Goal: Task Accomplishment & Management: Use online tool/utility

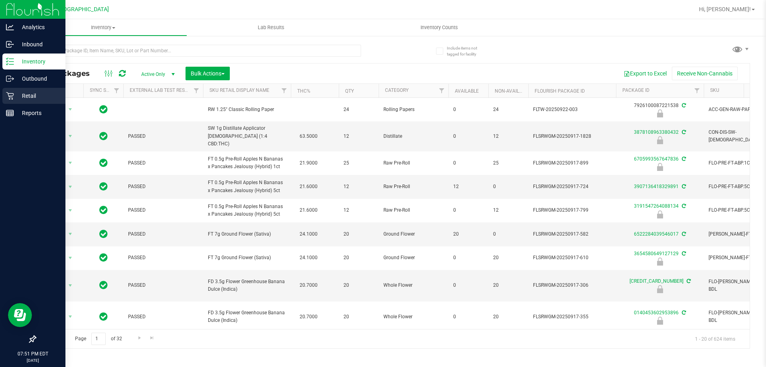
click at [10, 97] on icon at bounding box center [10, 96] width 8 height 8
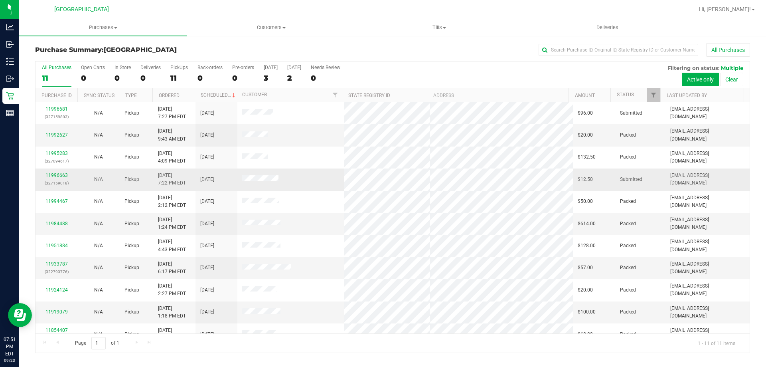
click at [47, 175] on link "11996663" at bounding box center [56, 175] width 22 height 6
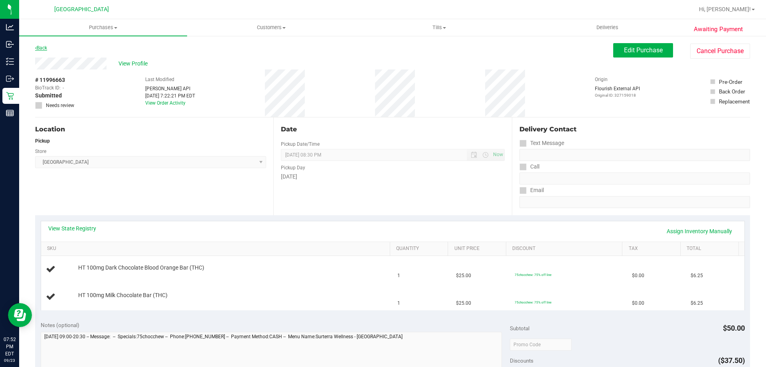
click at [44, 49] on link "Back" at bounding box center [41, 48] width 12 height 6
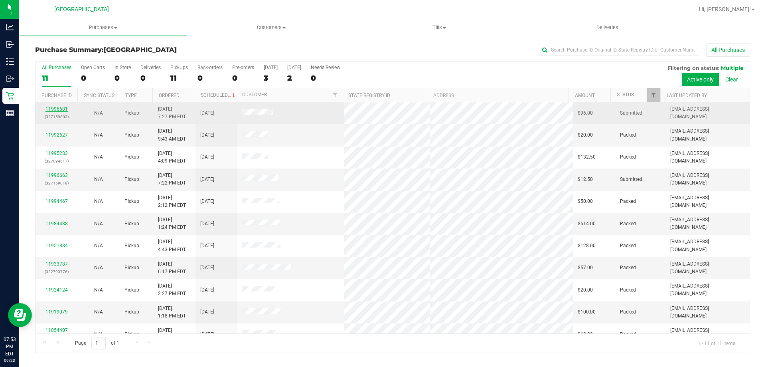
click at [61, 110] on link "11996681" at bounding box center [56, 109] width 22 height 6
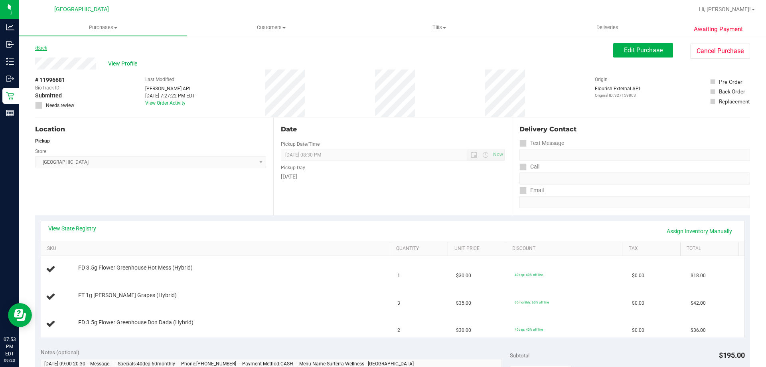
click at [47, 47] on link "Back" at bounding box center [41, 48] width 12 height 6
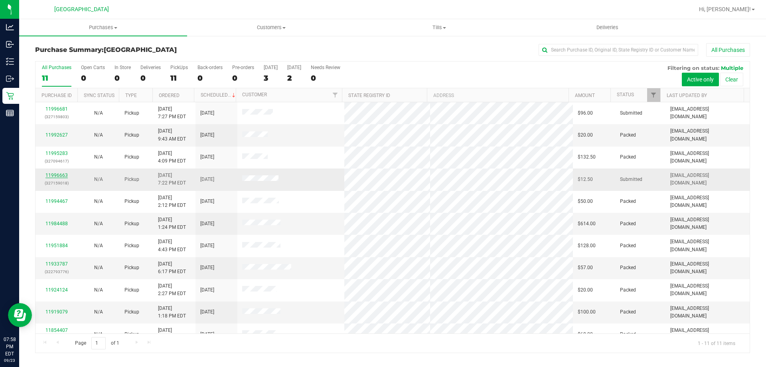
click at [53, 174] on link "11996663" at bounding box center [56, 175] width 22 height 6
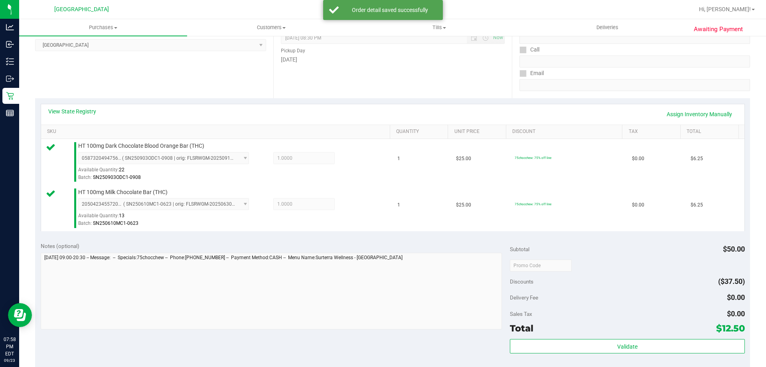
scroll to position [200, 0]
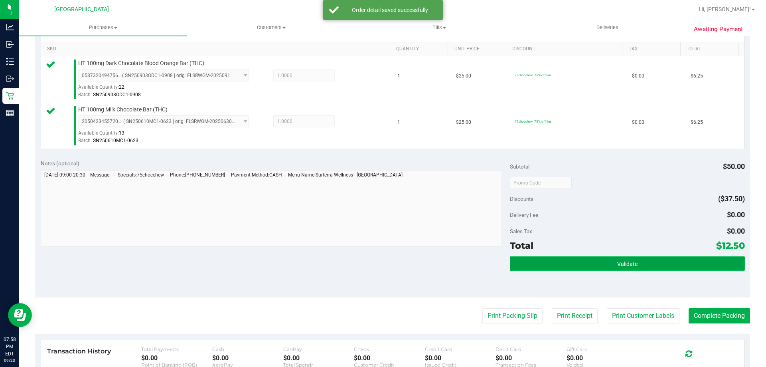
click at [544, 259] on button "Validate" at bounding box center [627, 263] width 235 height 14
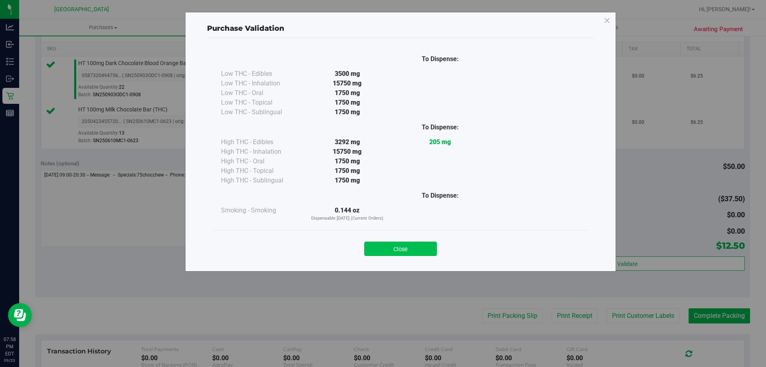
drag, startPoint x: 399, startPoint y: 239, endPoint x: 402, endPoint y: 246, distance: 7.3
click at [399, 241] on div "Close" at bounding box center [400, 246] width 363 height 20
click at [402, 246] on button "Close" at bounding box center [400, 248] width 73 height 14
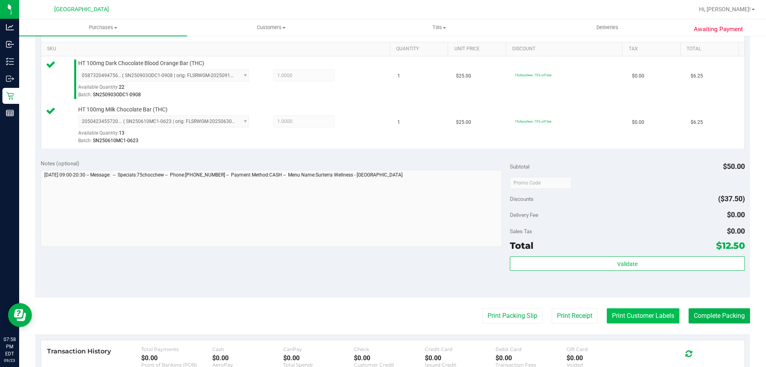
click at [658, 318] on button "Print Customer Labels" at bounding box center [643, 315] width 73 height 15
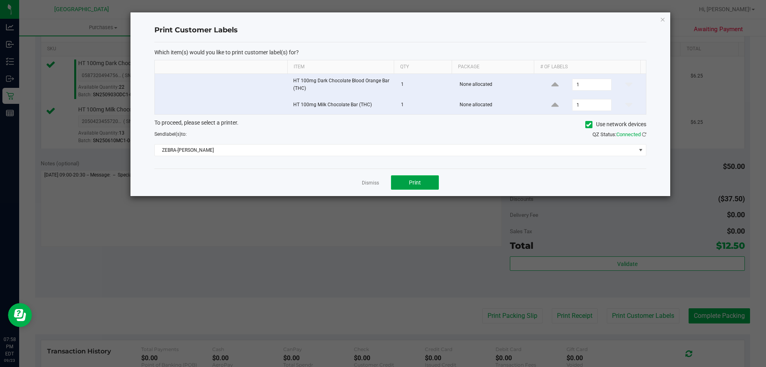
click at [429, 186] on button "Print" at bounding box center [415, 182] width 48 height 14
click at [661, 20] on icon "button" at bounding box center [663, 19] width 6 height 10
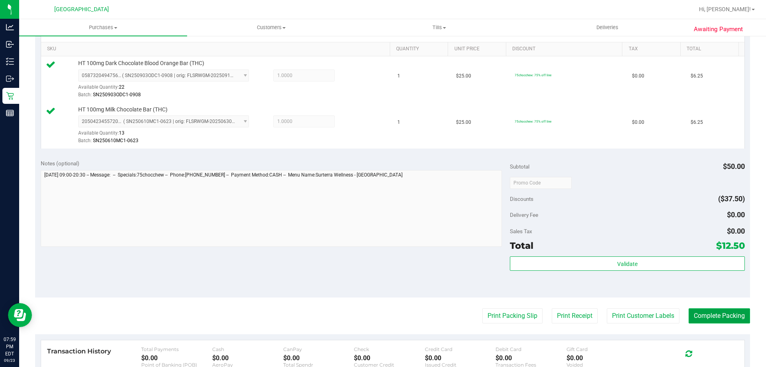
click at [716, 312] on button "Complete Packing" at bounding box center [719, 315] width 61 height 15
